Goal: Task Accomplishment & Management: Use online tool/utility

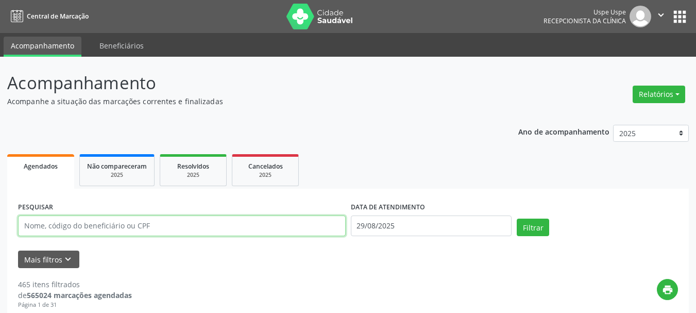
paste input "[PERSON_NAME]"
type input "[PERSON_NAME]"
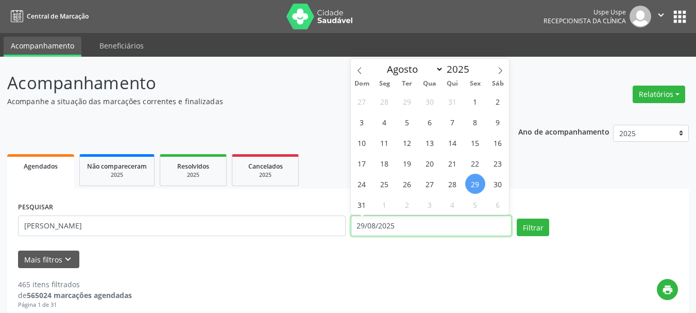
click at [380, 224] on input "29/08/2025" at bounding box center [431, 225] width 161 height 21
click at [472, 183] on span "29" at bounding box center [475, 184] width 20 height 20
type input "29/08/2025"
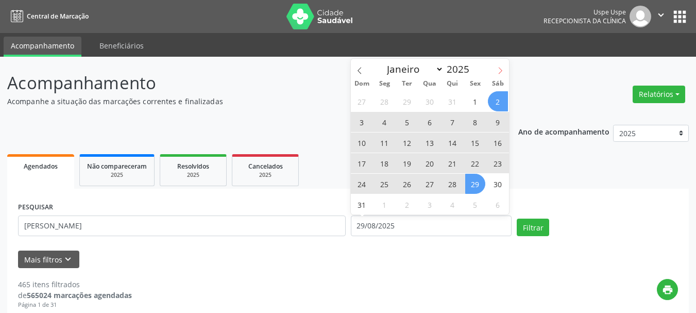
click at [494, 69] on span at bounding box center [500, 68] width 18 height 18
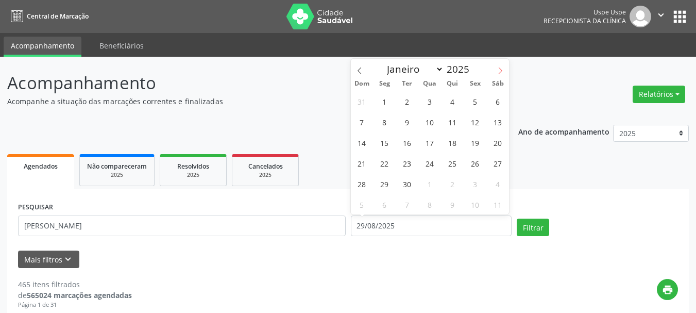
select select "8"
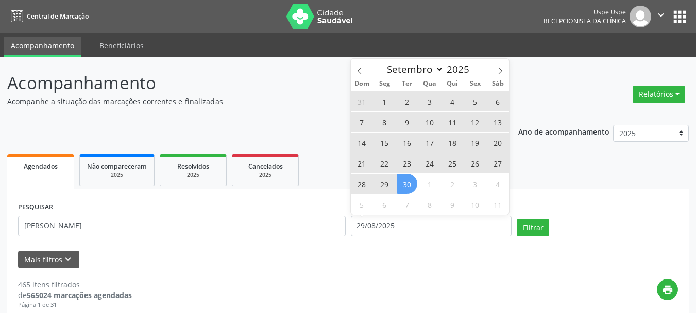
click at [402, 183] on span "30" at bounding box center [407, 184] width 20 height 20
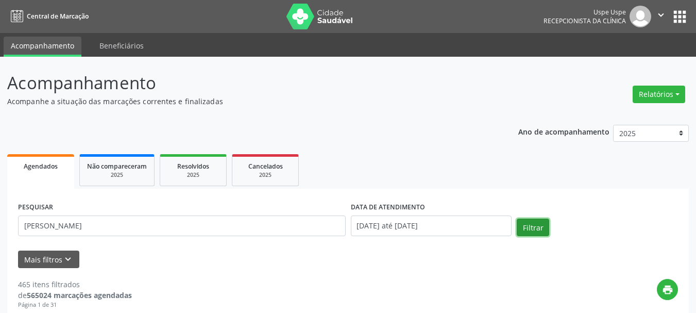
click at [520, 223] on button "Filtrar" at bounding box center [533, 227] width 32 height 18
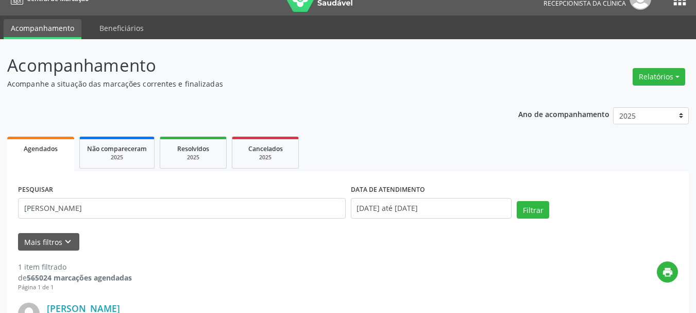
scroll to position [17, 0]
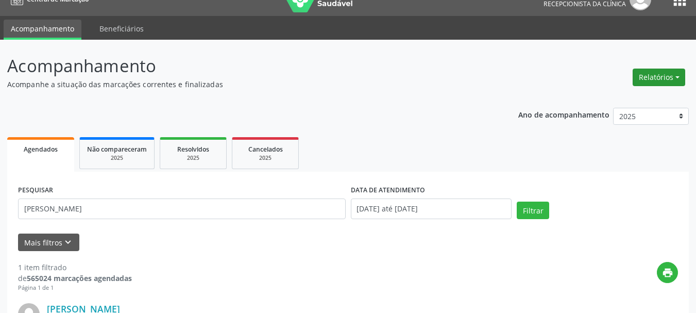
click at [656, 78] on button "Relatórios" at bounding box center [659, 78] width 53 height 18
click at [649, 97] on link "Agendamentos" at bounding box center [630, 99] width 111 height 14
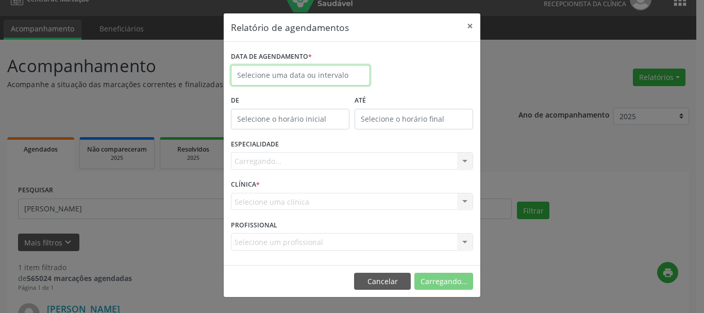
click at [351, 73] on input "text" at bounding box center [300, 75] width 139 height 21
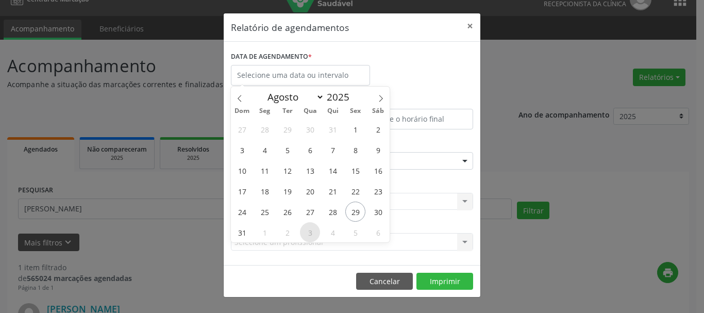
click at [312, 228] on span "3" at bounding box center [310, 232] width 20 height 20
type input "[DATE]"
click at [312, 228] on span "3" at bounding box center [310, 232] width 20 height 20
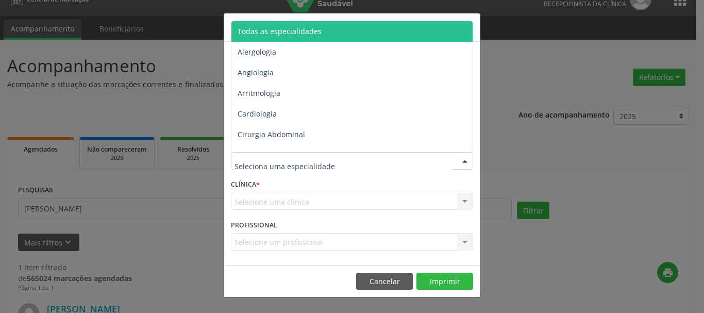
click at [278, 28] on span "Todas as especialidades" at bounding box center [279, 31] width 84 height 10
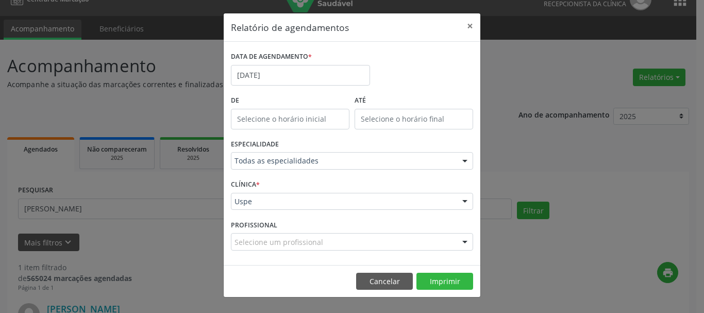
click at [244, 210] on div "Uspe" at bounding box center [352, 202] width 242 height 18
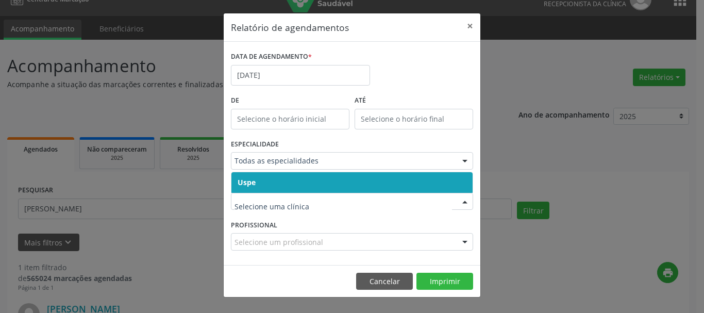
click at [248, 177] on span "Uspe" at bounding box center [246, 182] width 18 height 10
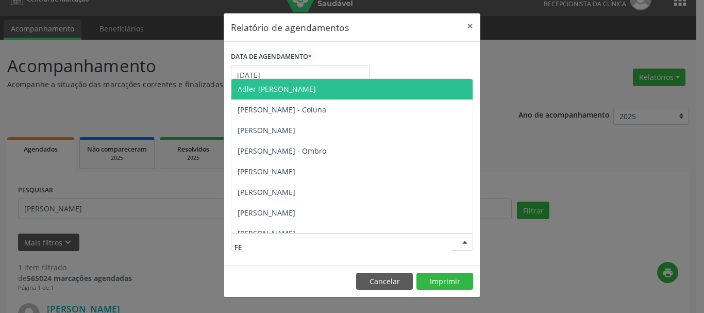
type input "FEL"
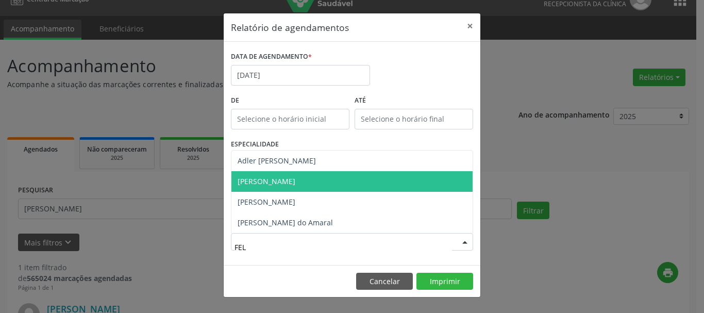
click at [288, 185] on span "[PERSON_NAME]" at bounding box center [266, 181] width 58 height 10
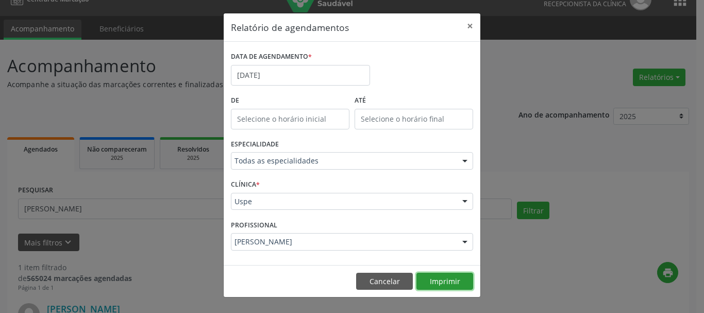
click at [466, 280] on button "Imprimir" at bounding box center [444, 282] width 57 height 18
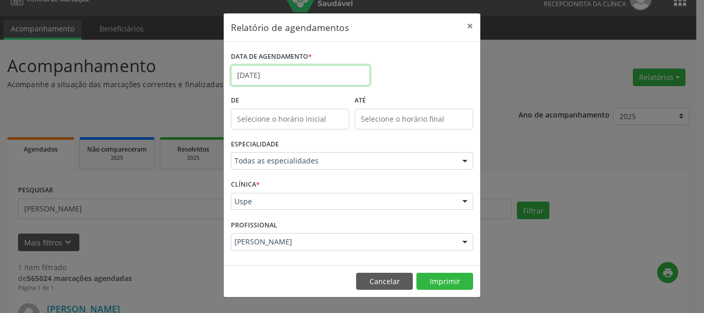
click at [259, 80] on input "[DATE]" at bounding box center [300, 75] width 139 height 21
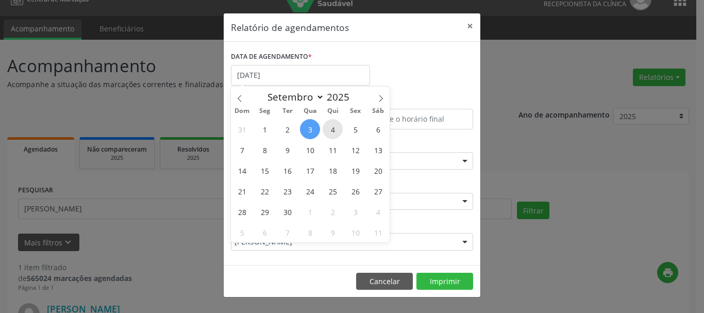
click at [327, 125] on span "4" at bounding box center [332, 129] width 20 height 20
type input "04/09/2025"
click at [327, 125] on span "4" at bounding box center [332, 129] width 20 height 20
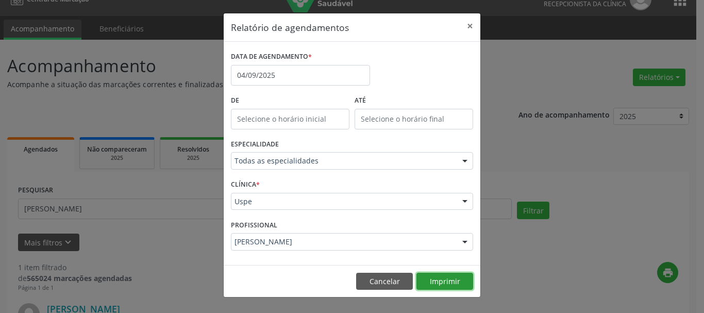
click at [428, 273] on button "Imprimir" at bounding box center [444, 282] width 57 height 18
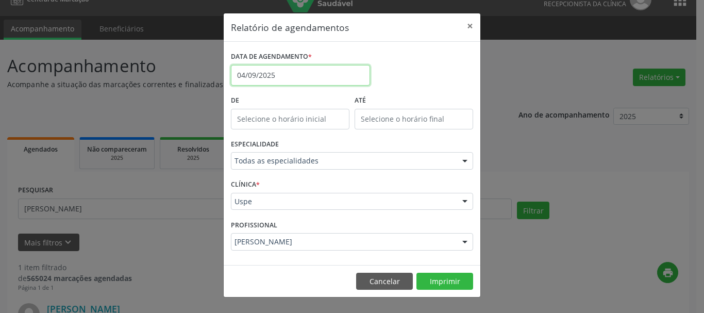
click at [261, 77] on input "04/09/2025" at bounding box center [300, 75] width 139 height 21
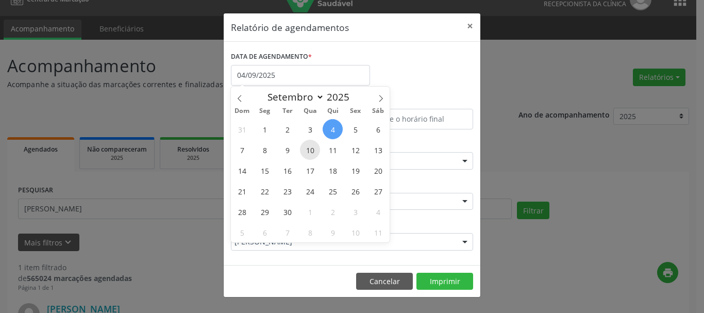
click at [312, 151] on span "10" at bounding box center [310, 150] width 20 height 20
type input "[DATE]"
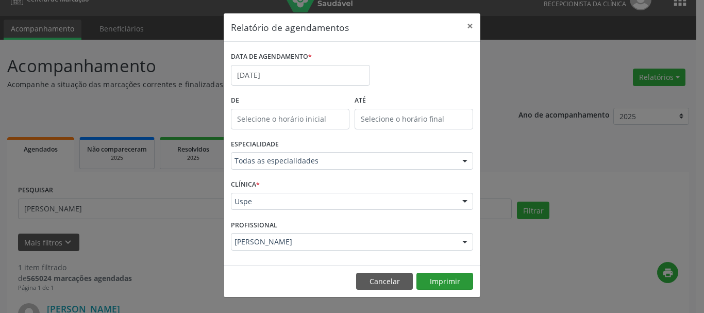
drag, startPoint x: 433, startPoint y: 267, endPoint x: 437, endPoint y: 286, distance: 19.5
click at [435, 274] on footer "Cancelar Imprimir" at bounding box center [352, 281] width 257 height 32
click at [437, 286] on button "Imprimir" at bounding box center [444, 282] width 57 height 18
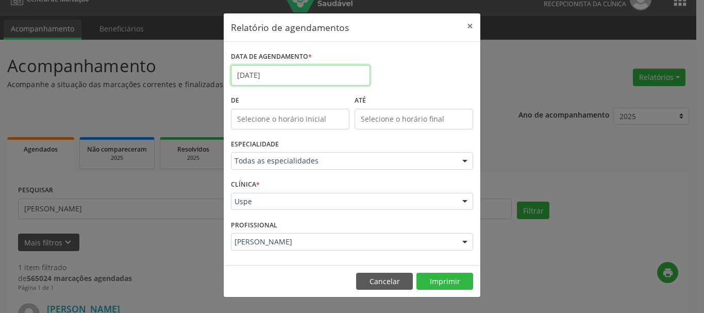
click at [302, 73] on input "[DATE]" at bounding box center [300, 75] width 139 height 21
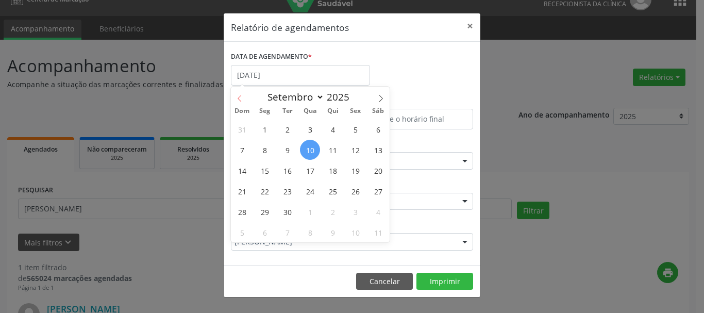
click at [247, 94] on span at bounding box center [240, 96] width 18 height 18
click at [381, 93] on span at bounding box center [381, 96] width 18 height 18
select select "8"
click at [268, 131] on span "1" at bounding box center [264, 129] width 20 height 20
type input "[DATE]"
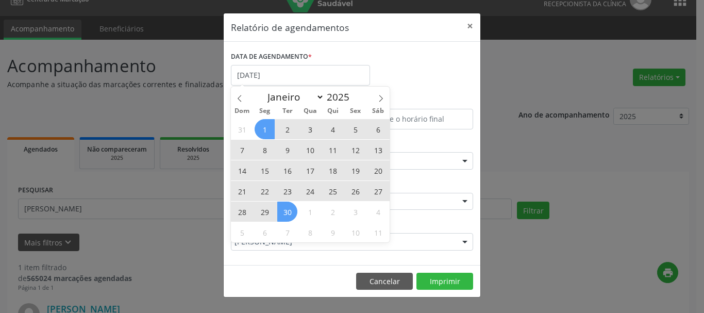
click at [293, 211] on span "30" at bounding box center [287, 211] width 20 height 20
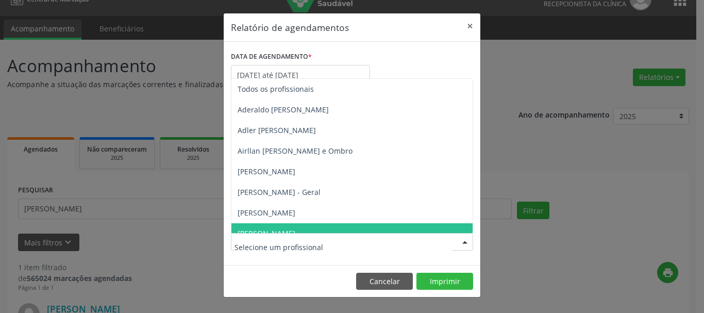
click at [310, 245] on input "text" at bounding box center [342, 246] width 217 height 21
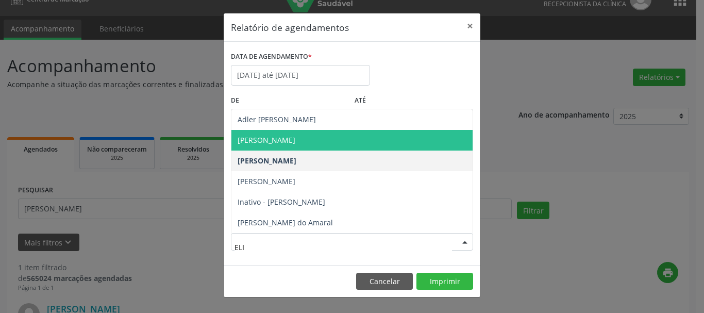
click at [335, 140] on span "[PERSON_NAME]" at bounding box center [351, 140] width 241 height 21
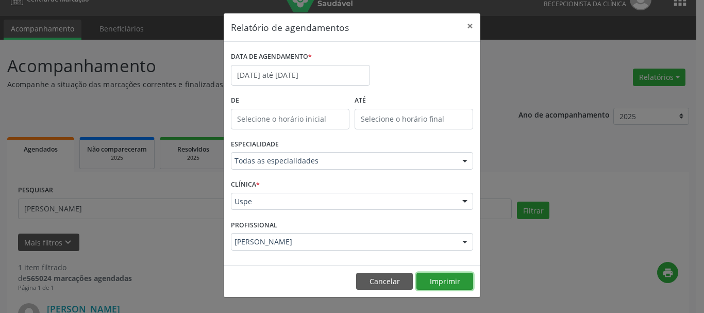
click at [435, 277] on button "Imprimir" at bounding box center [444, 282] width 57 height 18
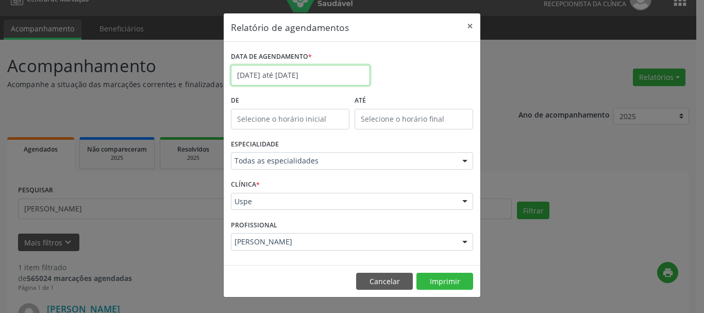
click at [281, 76] on input "[DATE] até [DATE]" at bounding box center [300, 75] width 139 height 21
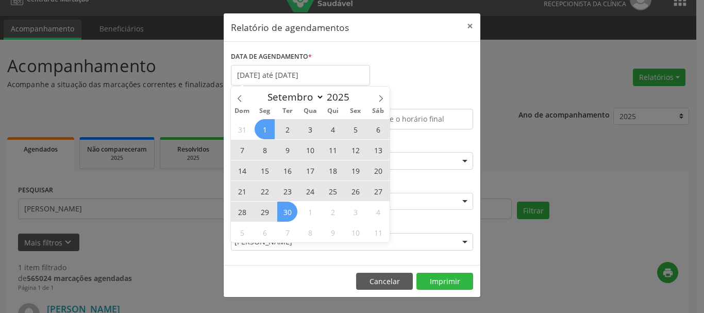
click at [146, 247] on div "Relatório de agendamentos × DATA DE AGENDAMENTO * [DATE] até [DATE] De ATÉ ESPE…" at bounding box center [352, 156] width 704 height 313
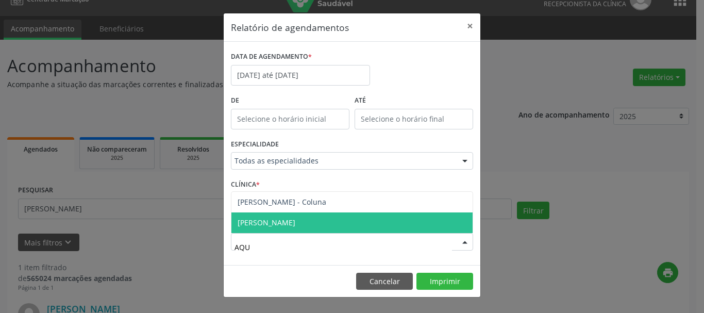
type input "AQUI"
click at [282, 225] on span "[PERSON_NAME] - Coluna" at bounding box center [281, 222] width 89 height 10
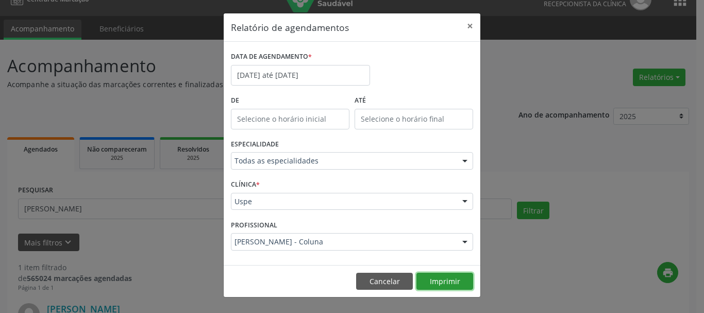
click at [435, 285] on button "Imprimir" at bounding box center [444, 282] width 57 height 18
click at [467, 29] on button "×" at bounding box center [470, 25] width 21 height 25
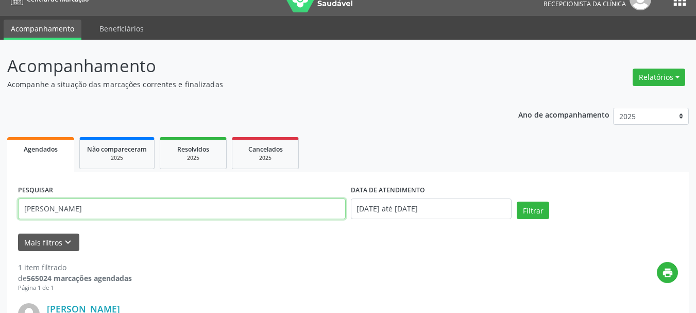
click at [163, 212] on input "[PERSON_NAME]" at bounding box center [182, 208] width 328 height 21
paste input "[PERSON_NAME]"
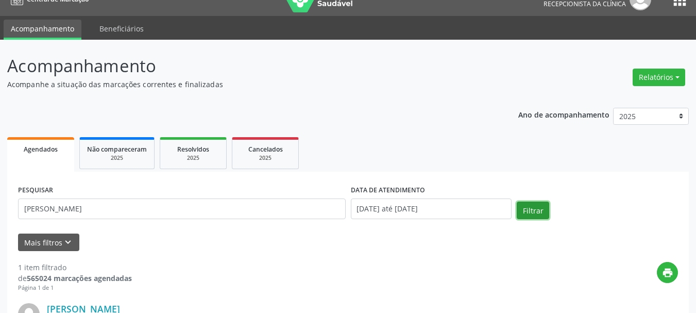
click at [525, 208] on button "Filtrar" at bounding box center [533, 210] width 32 height 18
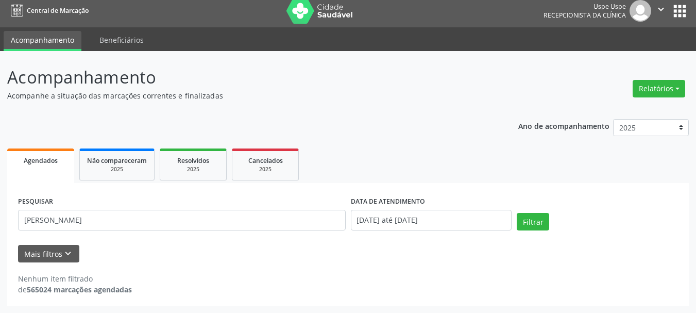
scroll to position [6, 0]
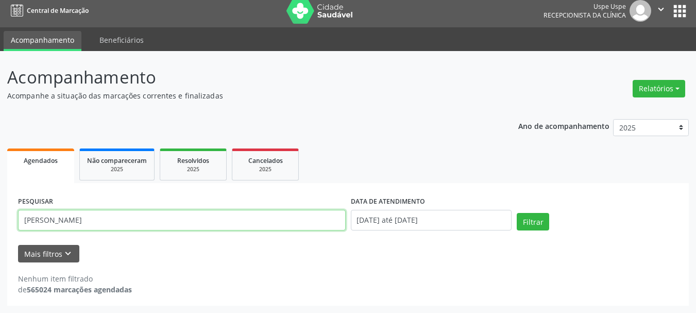
drag, startPoint x: 117, startPoint y: 218, endPoint x: 181, endPoint y: 211, distance: 63.8
click at [181, 211] on input "[PERSON_NAME]" at bounding box center [182, 220] width 328 height 21
type input "[PERSON_NAME]"
click at [517, 213] on button "Filtrar" at bounding box center [533, 222] width 32 height 18
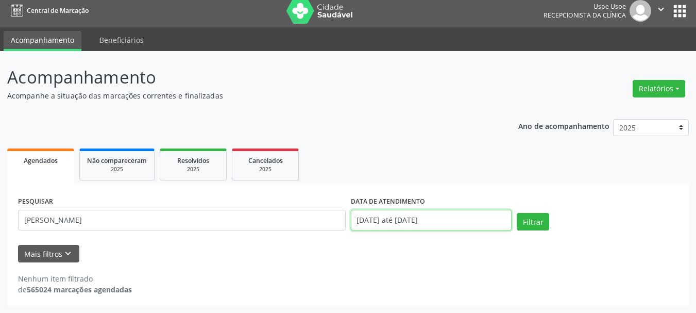
click at [384, 222] on input "[DATE] até [DATE]" at bounding box center [431, 220] width 161 height 21
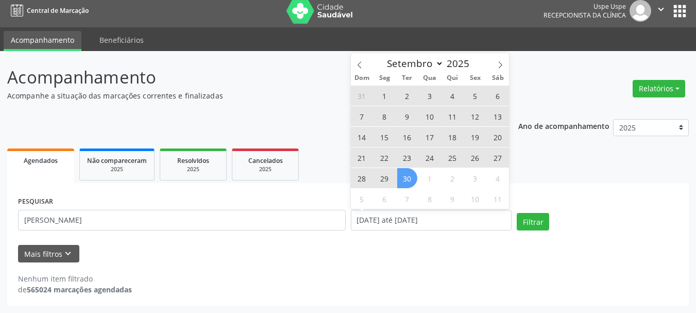
click at [405, 176] on span "30" at bounding box center [407, 178] width 20 height 20
type input "[DATE]"
click at [359, 67] on icon at bounding box center [359, 64] width 7 height 7
select select "7"
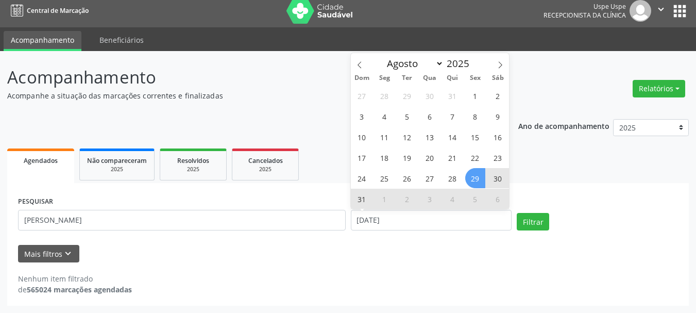
click at [478, 178] on span "29" at bounding box center [475, 178] width 20 height 20
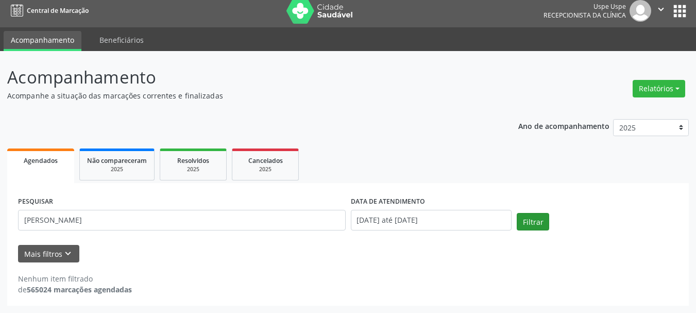
drag, startPoint x: 527, startPoint y: 207, endPoint x: 531, endPoint y: 219, distance: 13.0
click at [530, 216] on div "PESQUISAR [PERSON_NAME] DATA DE ATENDIMENTO [DATE] até [DATE] Filtrar" at bounding box center [347, 216] width 665 height 44
click at [531, 219] on button "Filtrar" at bounding box center [533, 222] width 32 height 18
